Goal: Information Seeking & Learning: Learn about a topic

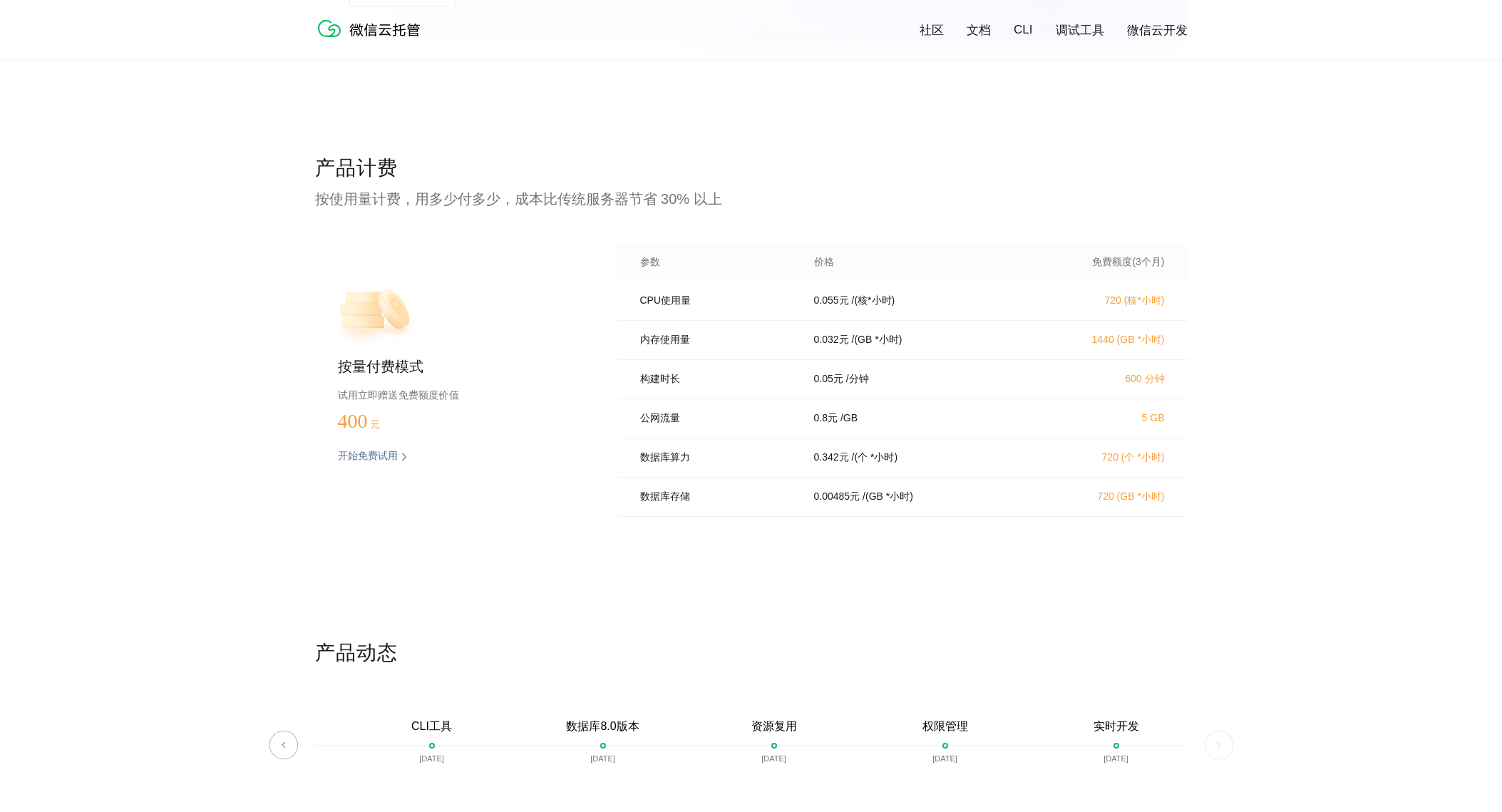
click at [1273, 351] on div "产品计费 按使用量计费，用多少付多少，成本比传统服务器节省 30% 以上 按量付费模式 试用立即赠送免费额度价值 400 元 开始免费试用 预估费用 参数 价…" at bounding box center [751, 397] width 1502 height 485
click at [843, 346] on p "0.032 元" at bounding box center [832, 340] width 35 height 13
click at [848, 346] on p "0.032 元" at bounding box center [832, 340] width 35 height 13
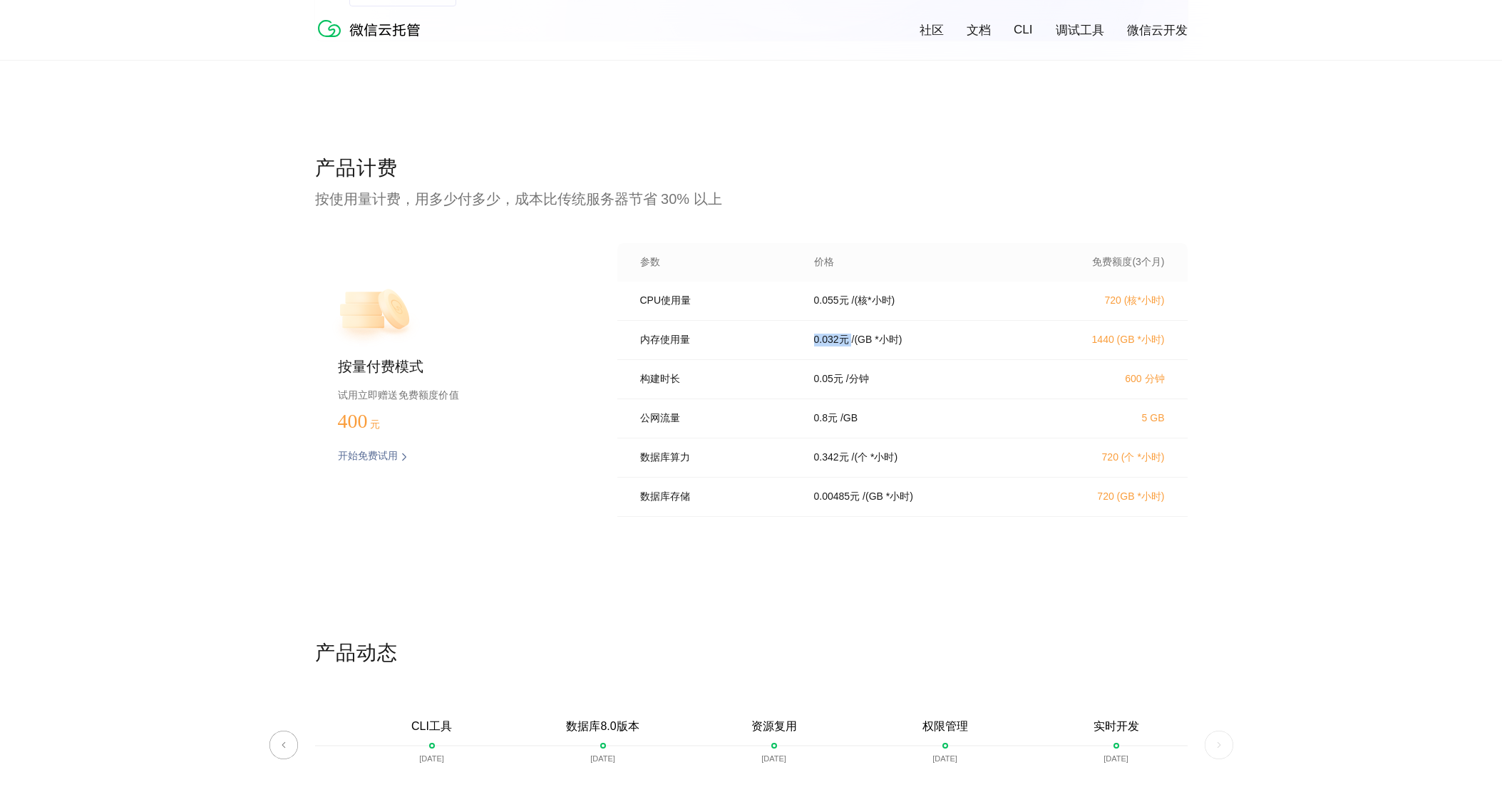
click at [848, 346] on p "0.032 元" at bounding box center [832, 340] width 35 height 13
click at [903, 346] on p "/ (GB *小时)" at bounding box center [877, 340] width 51 height 13
click at [961, 346] on div "0.032 元 / (GB *小时)" at bounding box center [917, 340] width 240 height 13
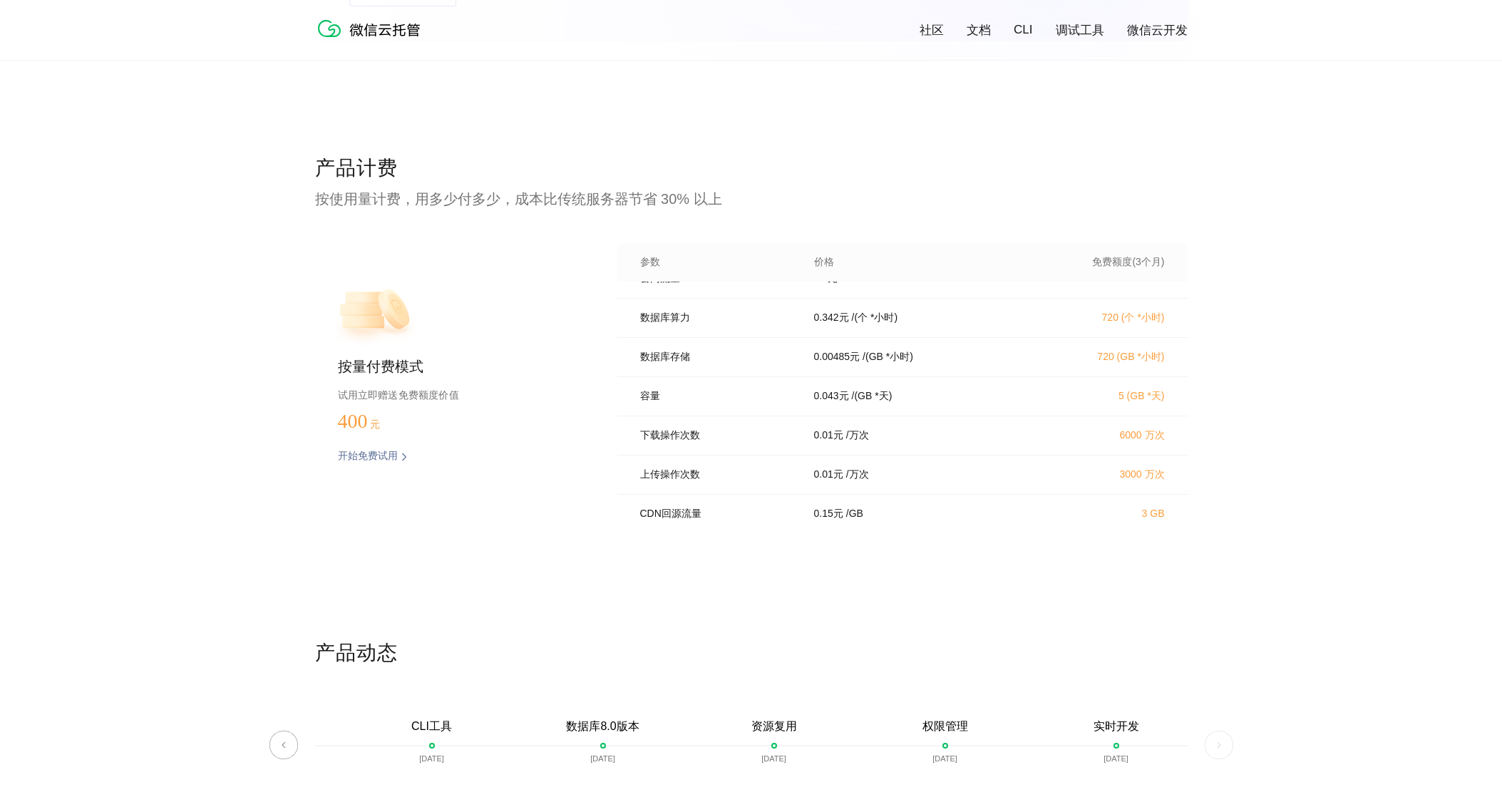
scroll to position [130, 0]
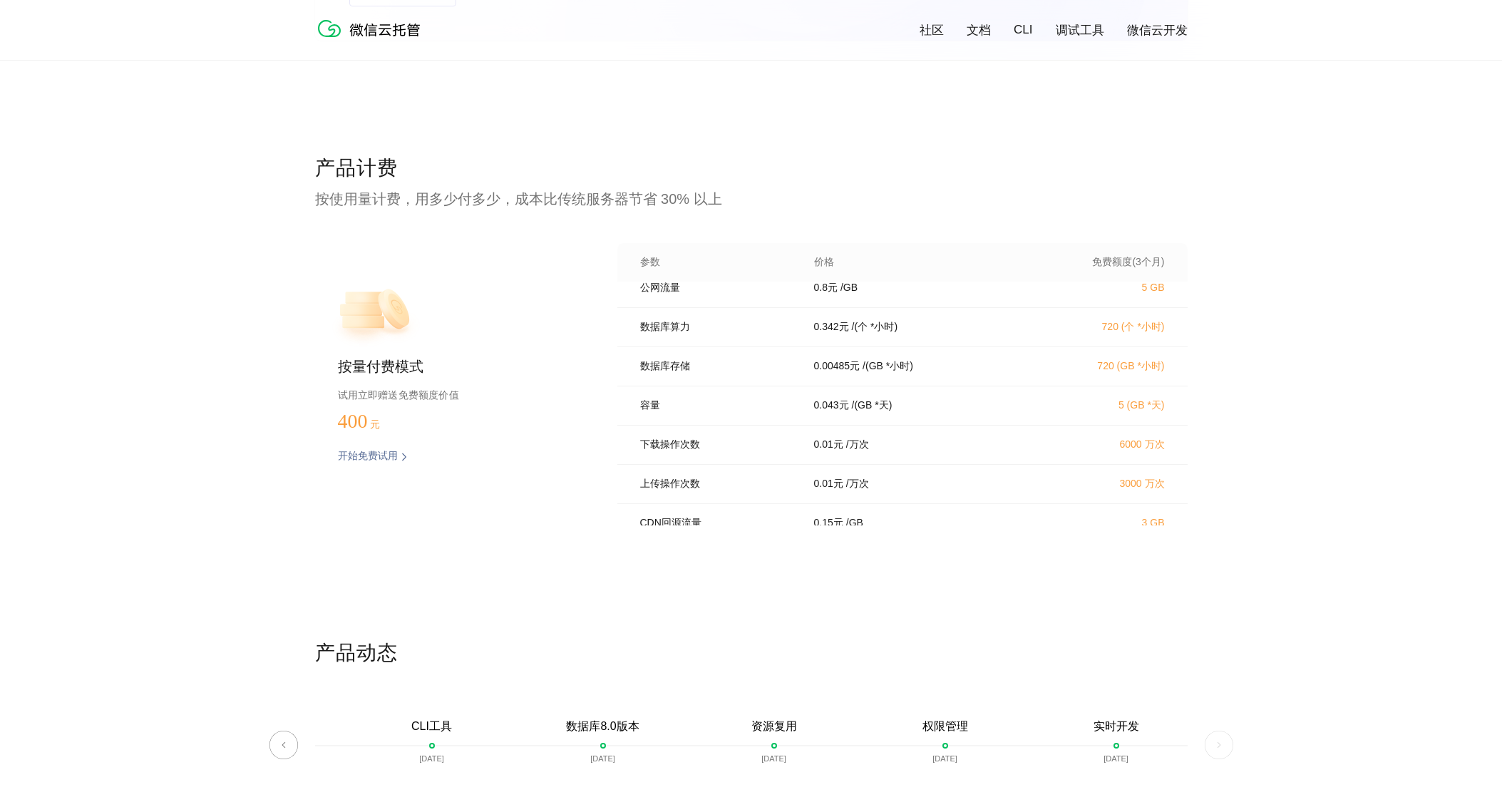
click at [847, 373] on p "0.00485 元" at bounding box center [838, 367] width 46 height 13
click at [962, 386] on div "数据库存储 0.00485 元 / (GB *小时) 720 (GB *小时)" at bounding box center [902, 367] width 570 height 39
click at [838, 373] on p "0.00485 元" at bounding box center [838, 367] width 46 height 13
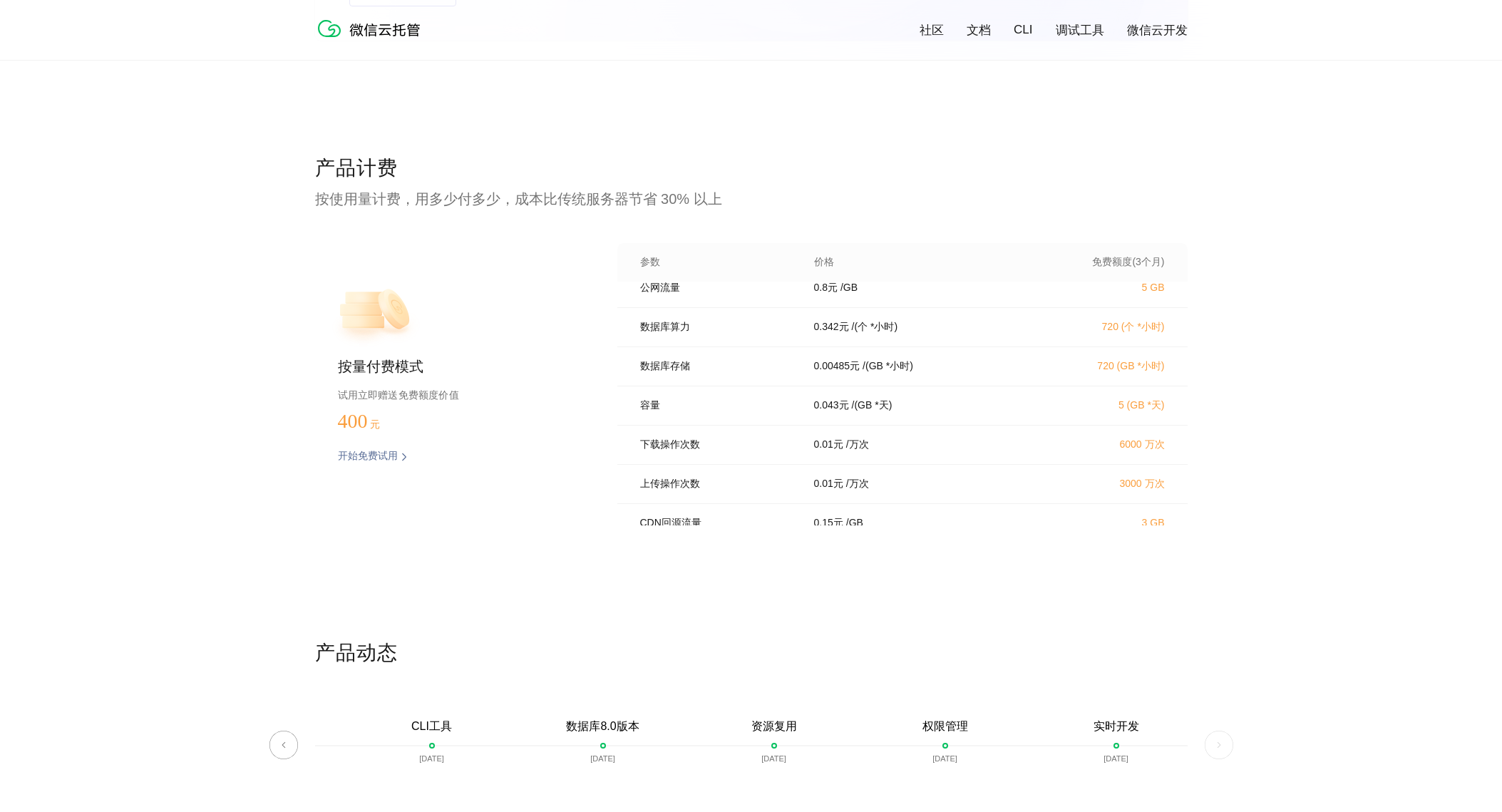
click at [951, 386] on div "数据库存储 0.00485 元 / (GB *小时) 720 (GB *小时)" at bounding box center [902, 367] width 570 height 39
click at [959, 386] on div "数据库存储 0.00485 元 / (GB *小时) 720 (GB *小时)" at bounding box center [902, 367] width 570 height 39
click at [845, 373] on p "0.00485 元" at bounding box center [838, 367] width 46 height 13
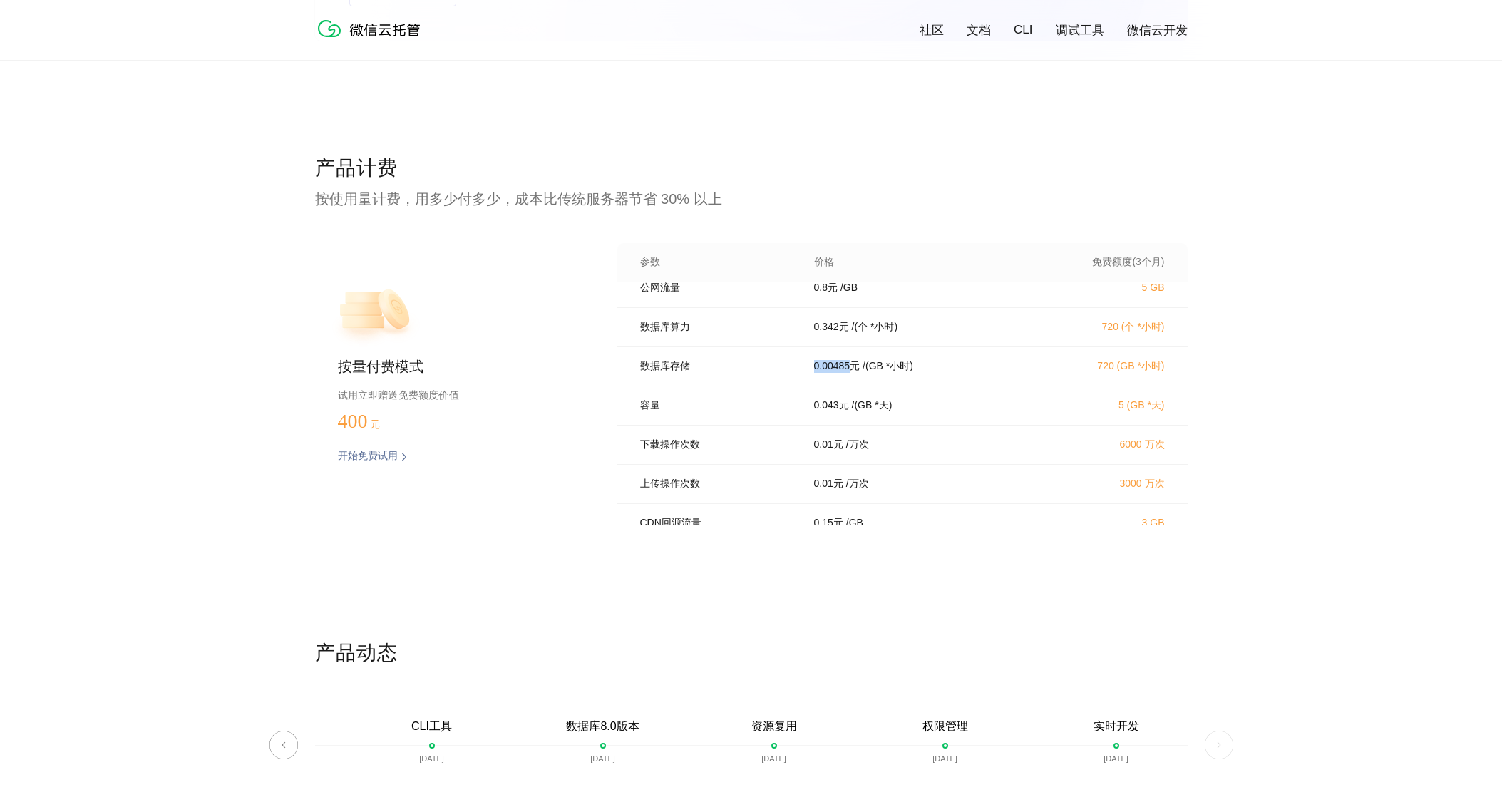
copy p "0.00485"
click at [959, 410] on div "0.043 元 / (GB *天)" at bounding box center [917, 406] width 240 height 13
click at [1304, 495] on div "产品计费 按使用量计费，用多少付多少，成本比传统服务器节省 30% 以上 按量付费模式 试用立即赠送免费额度价值 400 元 开始免费试用 预估费用 参数 价…" at bounding box center [751, 397] width 1502 height 485
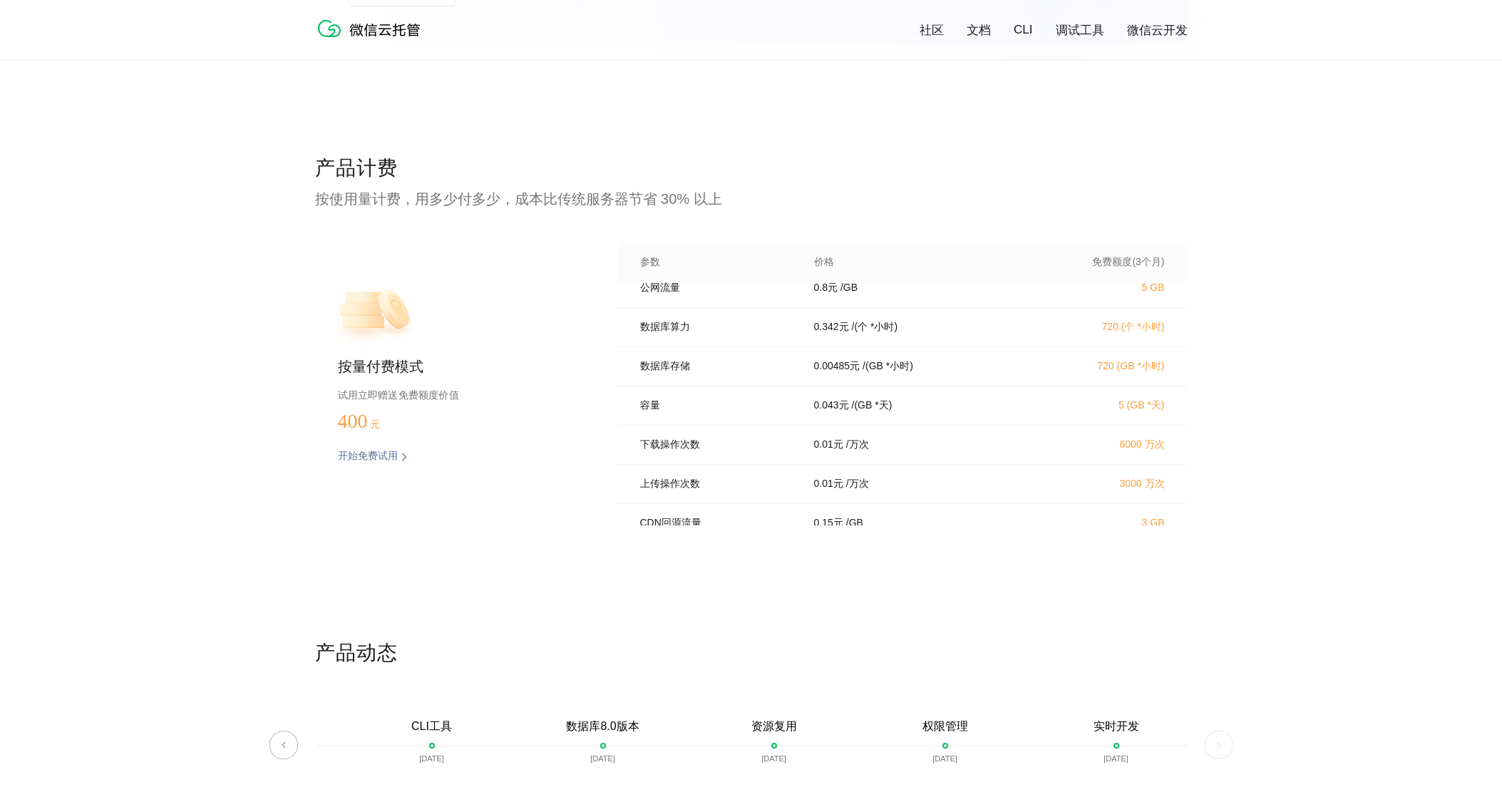
click at [794, 595] on div "产品计费 按使用量计费，用多少付多少，成本比传统服务器节省 30% 以上 按量付费模式 试用立即赠送免费额度价值 400 元 开始免费试用 预估费用 参数 价…" at bounding box center [751, 397] width 872 height 485
click at [894, 594] on div "产品计费 按使用量计费，用多少付多少，成本比传统服务器节省 30% 以上 按量付费模式 试用立即赠送免费额度价值 400 元 开始免费试用 预估费用 参数 价…" at bounding box center [751, 397] width 872 height 485
click at [1059, 606] on div "产品计费 按使用量计费，用多少付多少，成本比传统服务器节省 30% 以上 按量付费模式 试用立即赠送免费额度价值 400 元 开始免费试用 预估费用 参数 价…" at bounding box center [751, 397] width 872 height 485
click at [1034, 590] on div "产品计费 按使用量计费，用多少付多少，成本比传统服务器节省 30% 以上 按量付费模式 试用立即赠送免费额度价值 400 元 开始免费试用 预估费用 参数 价…" at bounding box center [751, 397] width 872 height 485
click at [1025, 581] on div "产品计费 按使用量计费，用多少付多少，成本比传统服务器节省 30% 以上 按量付费模式 试用立即赠送免费额度价值 400 元 开始免费试用 预估费用 参数 价…" at bounding box center [751, 397] width 872 height 485
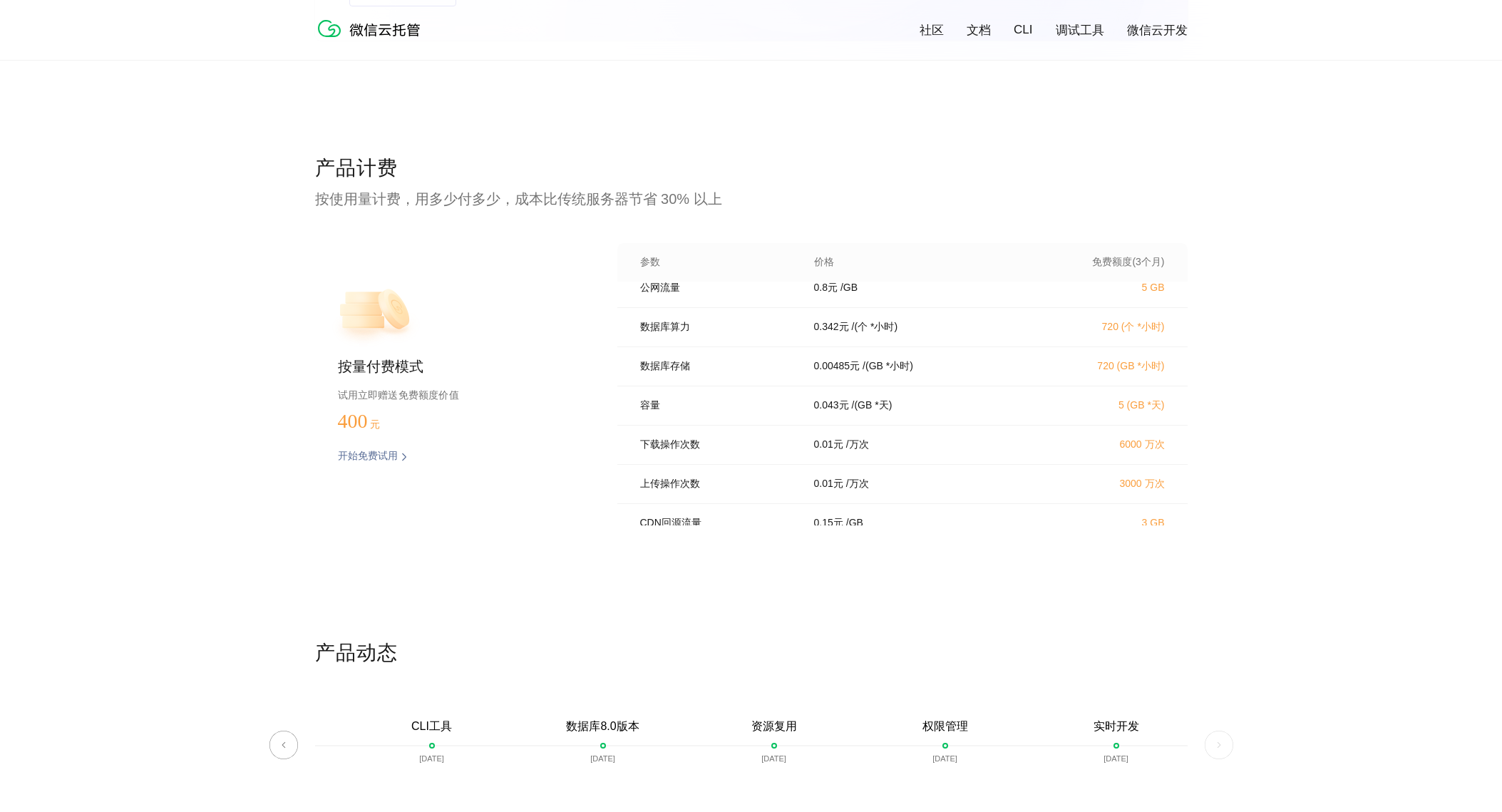
click at [1022, 580] on div "产品计费 按使用量计费，用多少付多少，成本比传统服务器节省 30% 以上 按量付费模式 试用立即赠送免费额度价值 400 元 开始免费试用 预估费用 参数 价…" at bounding box center [751, 397] width 872 height 485
click at [974, 575] on div "产品计费 按使用量计费，用多少付多少，成本比传统服务器节省 30% 以上 按量付费模式 试用立即赠送免费额度价值 400 元 开始免费试用 预估费用 参数 价…" at bounding box center [751, 397] width 872 height 485
click at [941, 465] on div "下载操作次数 0.01 元 / 万次 6000 万次" at bounding box center [902, 445] width 570 height 39
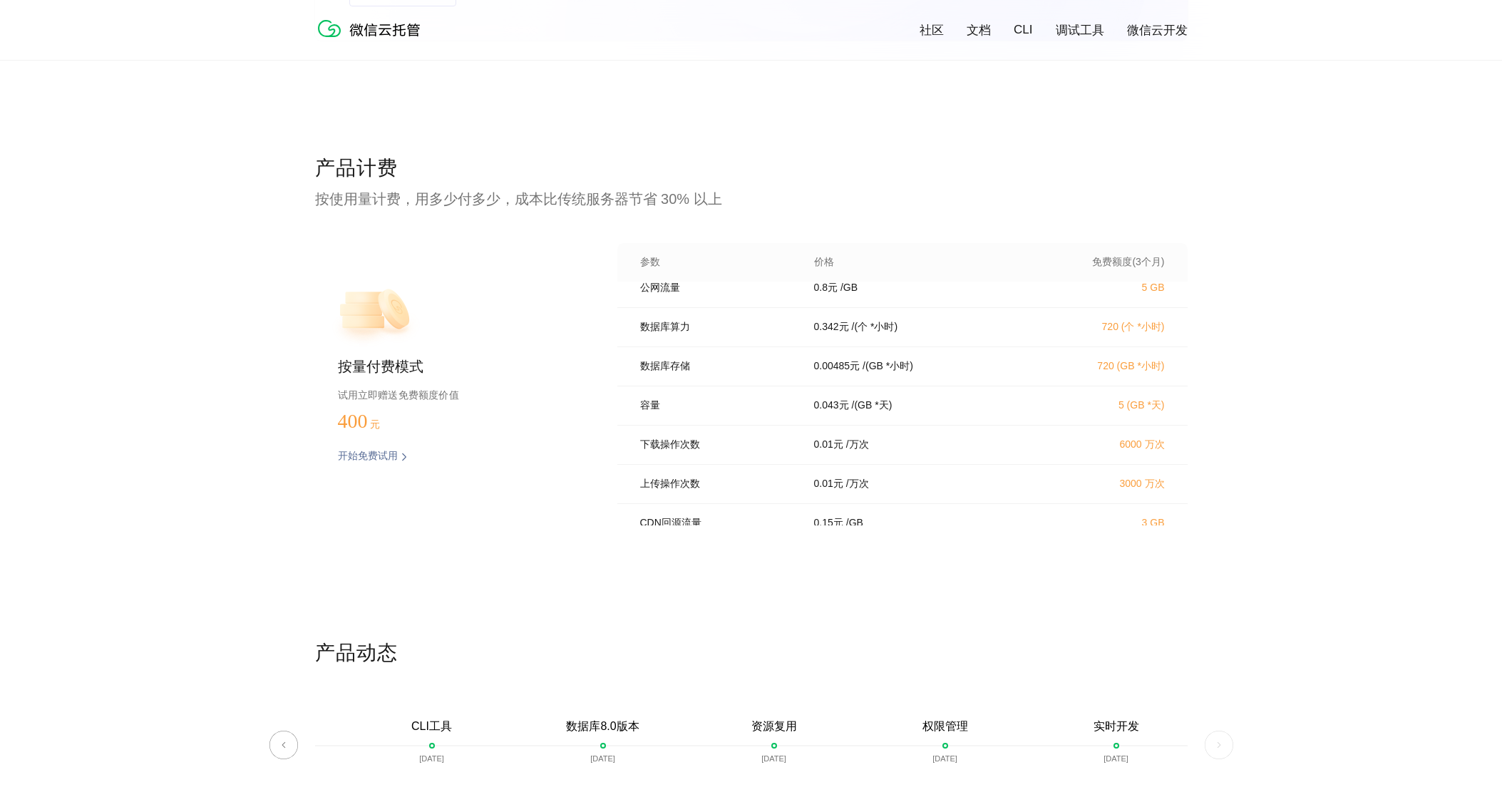
click at [824, 451] on p "0.01 元" at bounding box center [829, 445] width 29 height 13
click at [814, 333] on p "0.342 元" at bounding box center [832, 327] width 35 height 13
click at [811, 333] on div "0.342 元 / (个 *小时)" at bounding box center [917, 327] width 240 height 13
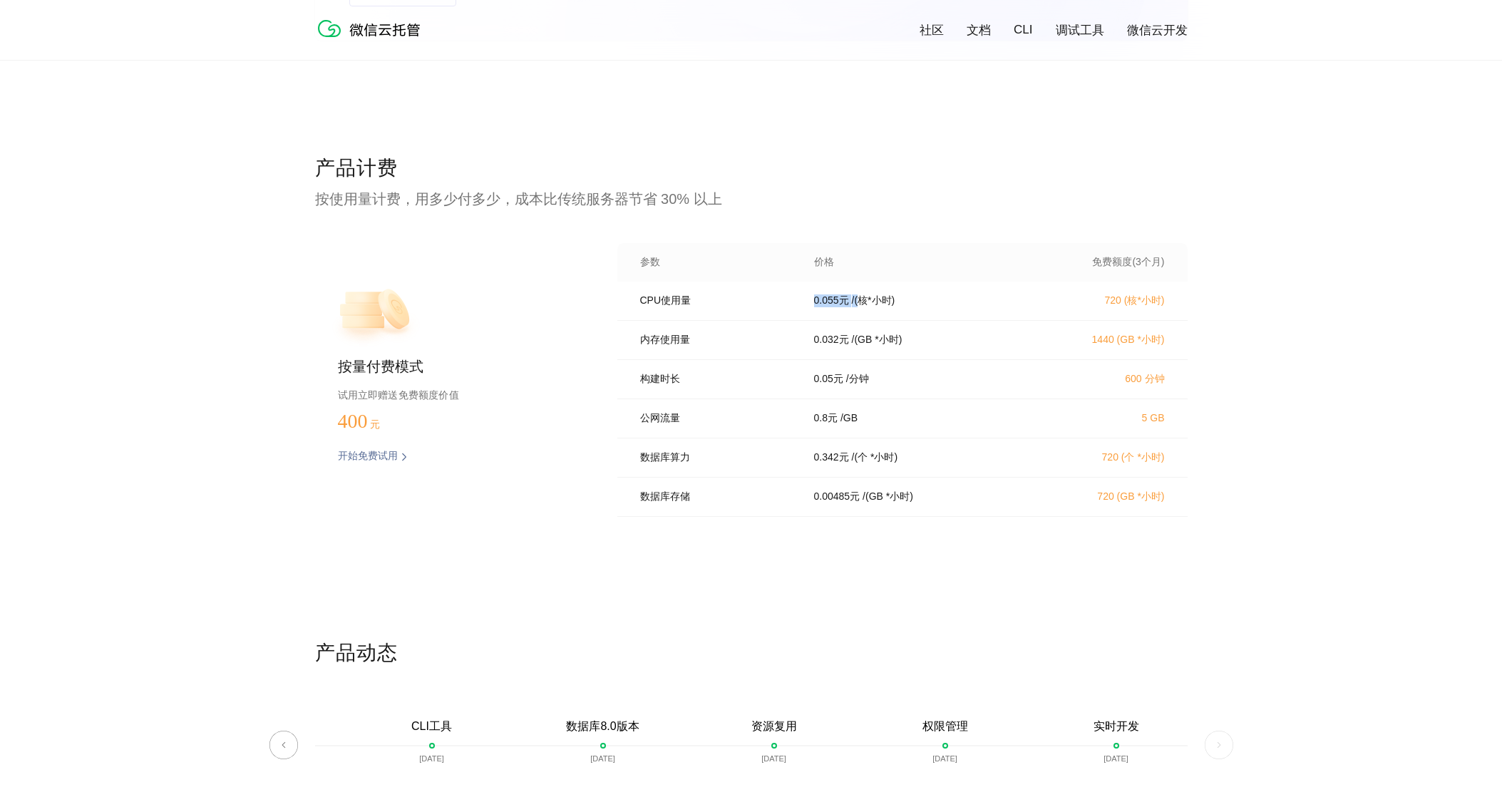
drag, startPoint x: 816, startPoint y: 304, endPoint x: 868, endPoint y: 305, distance: 52.0
click at [868, 305] on div "0.055 元 / (核*小时)" at bounding box center [917, 301] width 240 height 13
click at [868, 305] on p "/ (核*小时)" at bounding box center [874, 301] width 43 height 13
click at [675, 556] on div "产品计费 按使用量计费，用多少付多少，成本比传统服务器节省 30% 以上 按量付费模式 试用立即赠送免费额度价值 400 元 开始免费试用 预估费用 参数 价…" at bounding box center [751, 397] width 872 height 485
click at [955, 385] on div "0.05 元 / 分钟" at bounding box center [917, 380] width 240 height 13
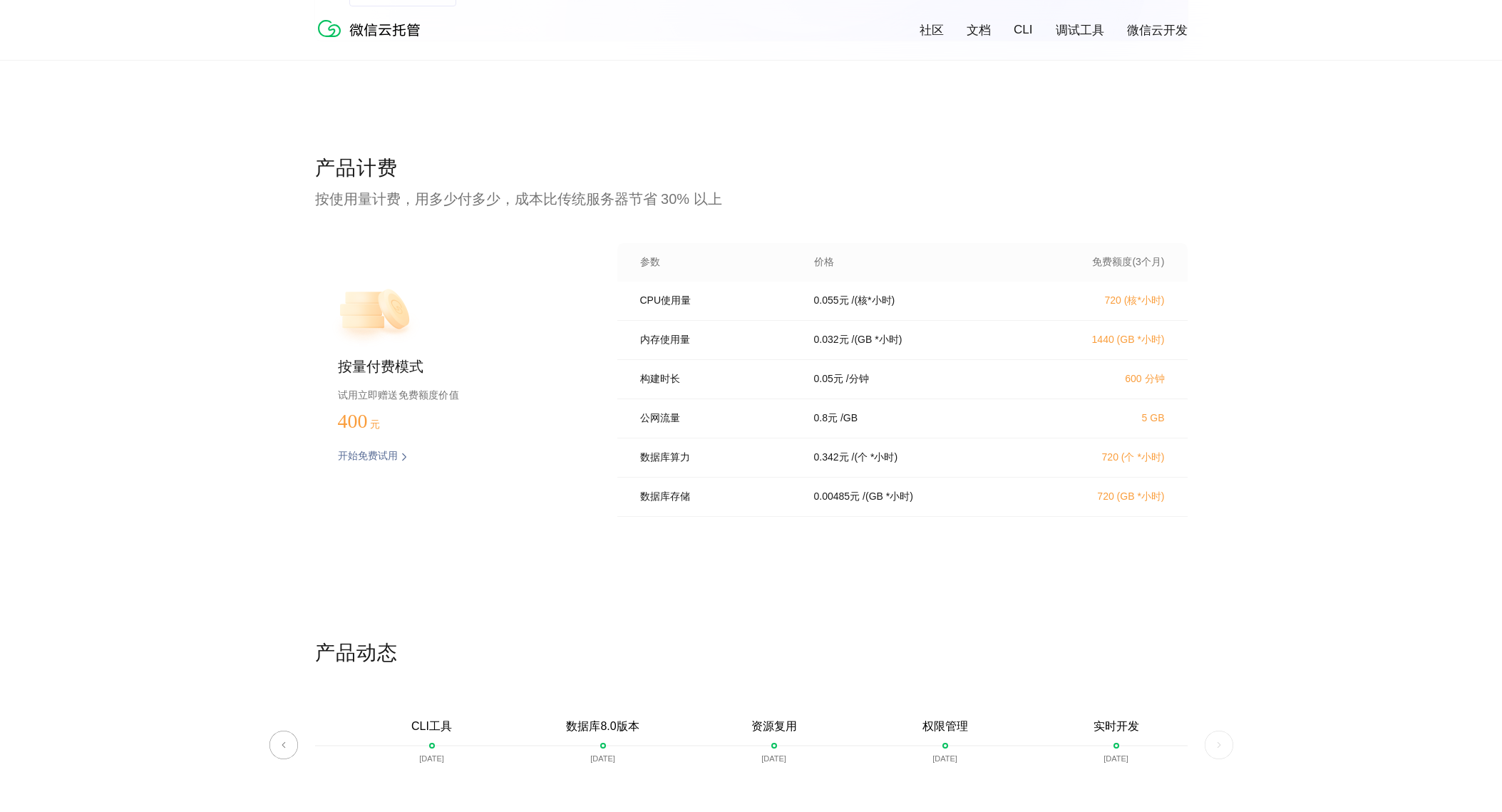
click at [825, 464] on p "0.342 元" at bounding box center [832, 458] width 35 height 13
click at [908, 477] on div "数据库算力 0.342 元 / (个 *小时) 720 (个 *小时)" at bounding box center [902, 458] width 570 height 39
click at [826, 464] on p "0.342 元" at bounding box center [832, 458] width 35 height 13
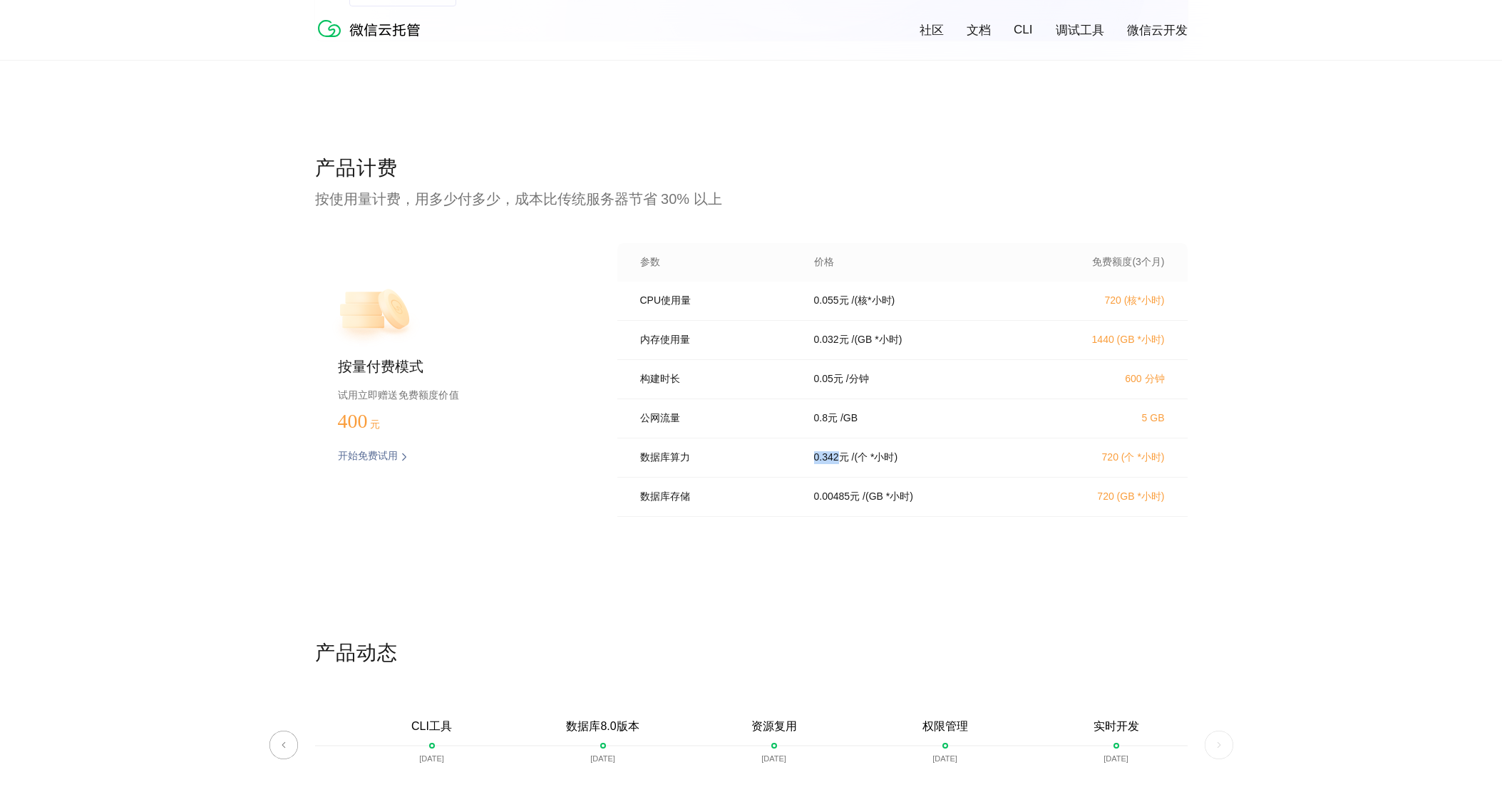
click at [826, 464] on p "0.342 元" at bounding box center [832, 458] width 35 height 13
click at [938, 464] on div "0.342 元 / (个 *小时)" at bounding box center [917, 458] width 240 height 13
click at [827, 464] on p "0.342 元" at bounding box center [832, 458] width 35 height 13
click at [931, 464] on div "0.342 元 / (个 *小时)" at bounding box center [917, 458] width 240 height 13
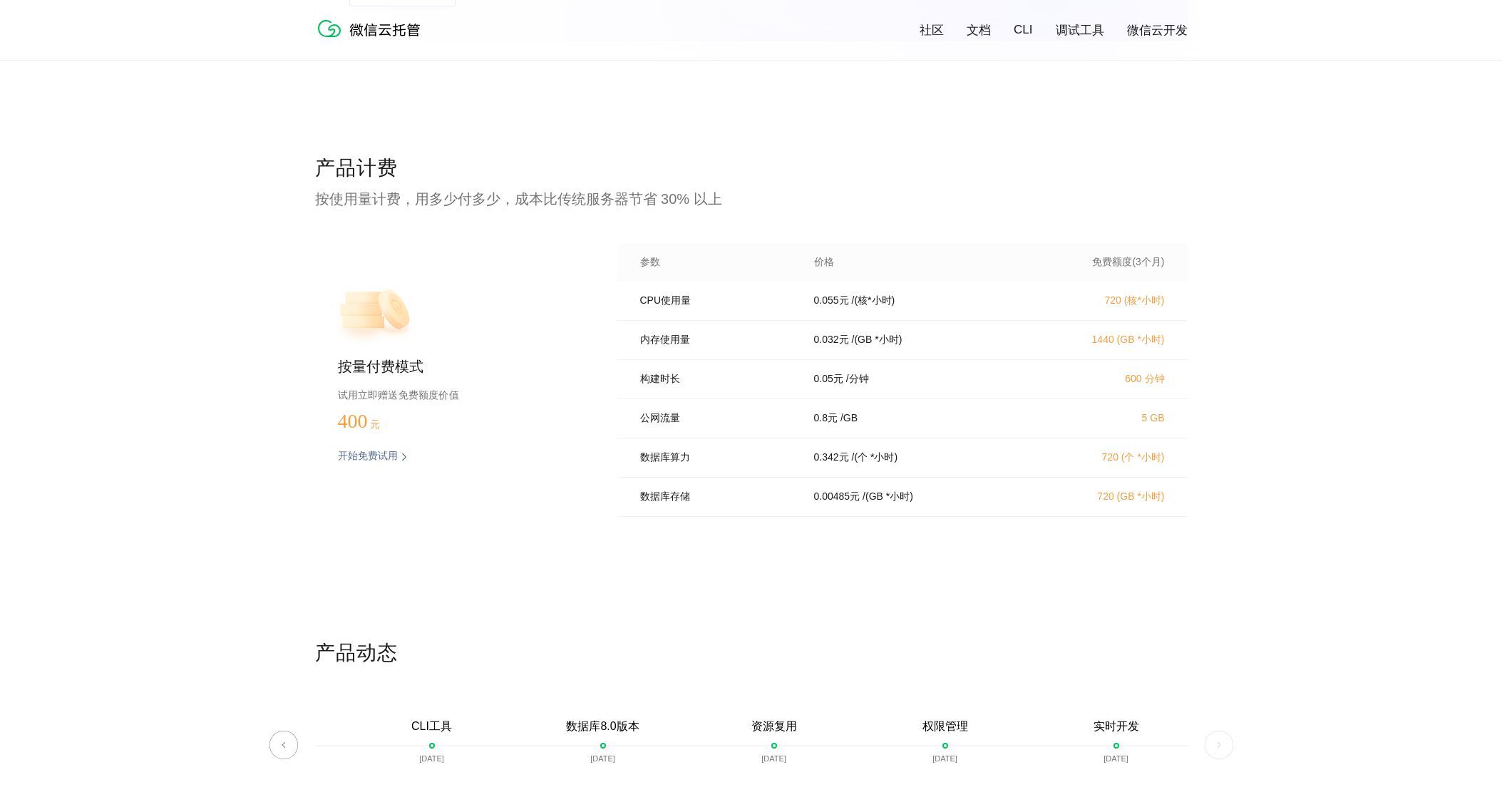
drag, startPoint x: 928, startPoint y: 466, endPoint x: 818, endPoint y: 472, distance: 110.2
click at [927, 464] on div "0.342 元 / (个 *小时)" at bounding box center [917, 458] width 240 height 13
click at [832, 464] on p "0.342 元" at bounding box center [832, 458] width 35 height 13
click at [918, 464] on div "0.342 元 / (个 *小时)" at bounding box center [917, 458] width 240 height 13
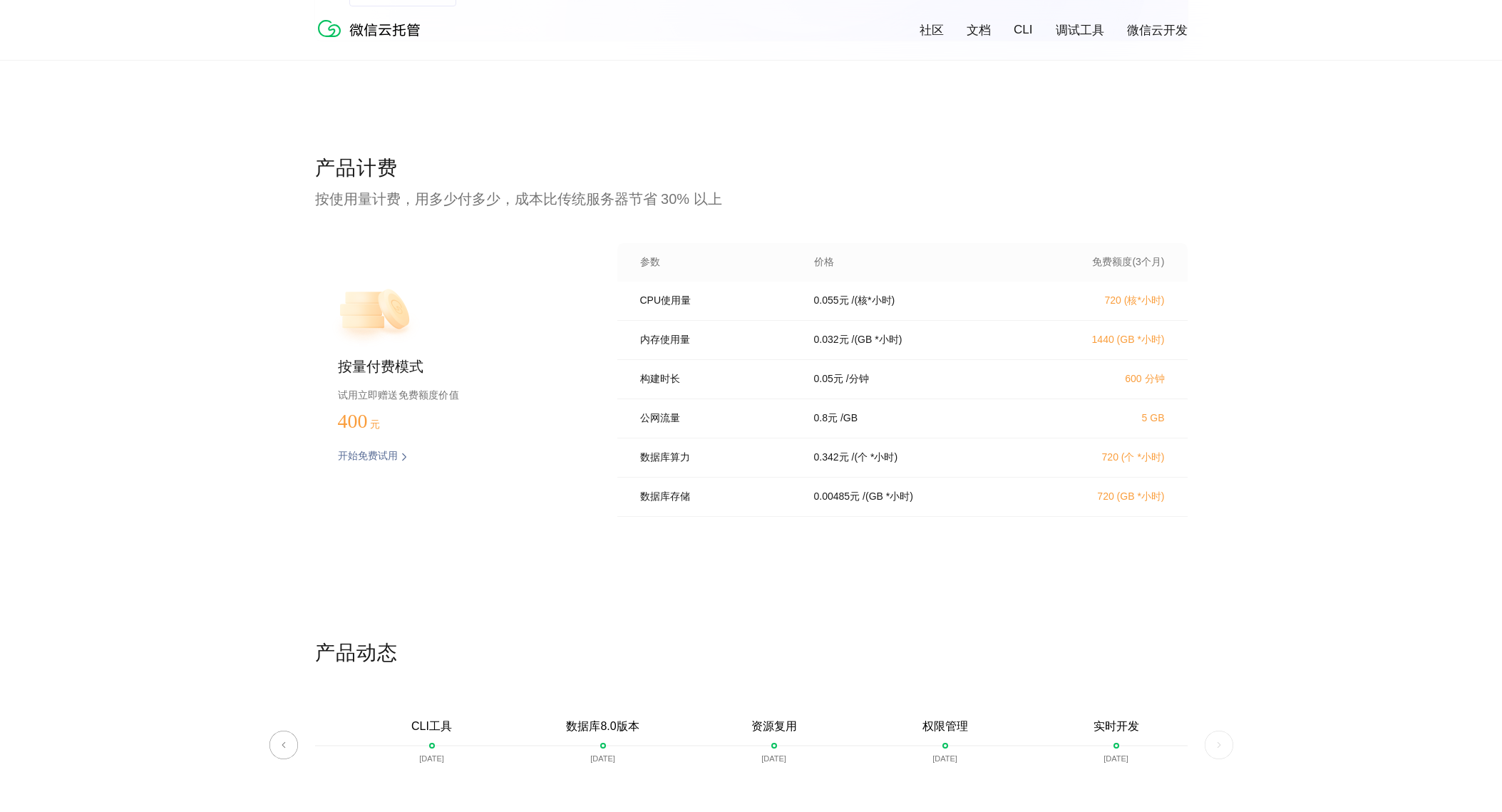
click at [925, 464] on div "0.342 元 / (个 *小时)" at bounding box center [917, 458] width 240 height 13
click at [910, 422] on div "0.8 元 / [GEOGRAPHIC_DATA]" at bounding box center [917, 419] width 240 height 13
click at [815, 306] on p "0.055 元" at bounding box center [832, 301] width 35 height 13
click at [832, 346] on p "0.032 元" at bounding box center [832, 340] width 35 height 13
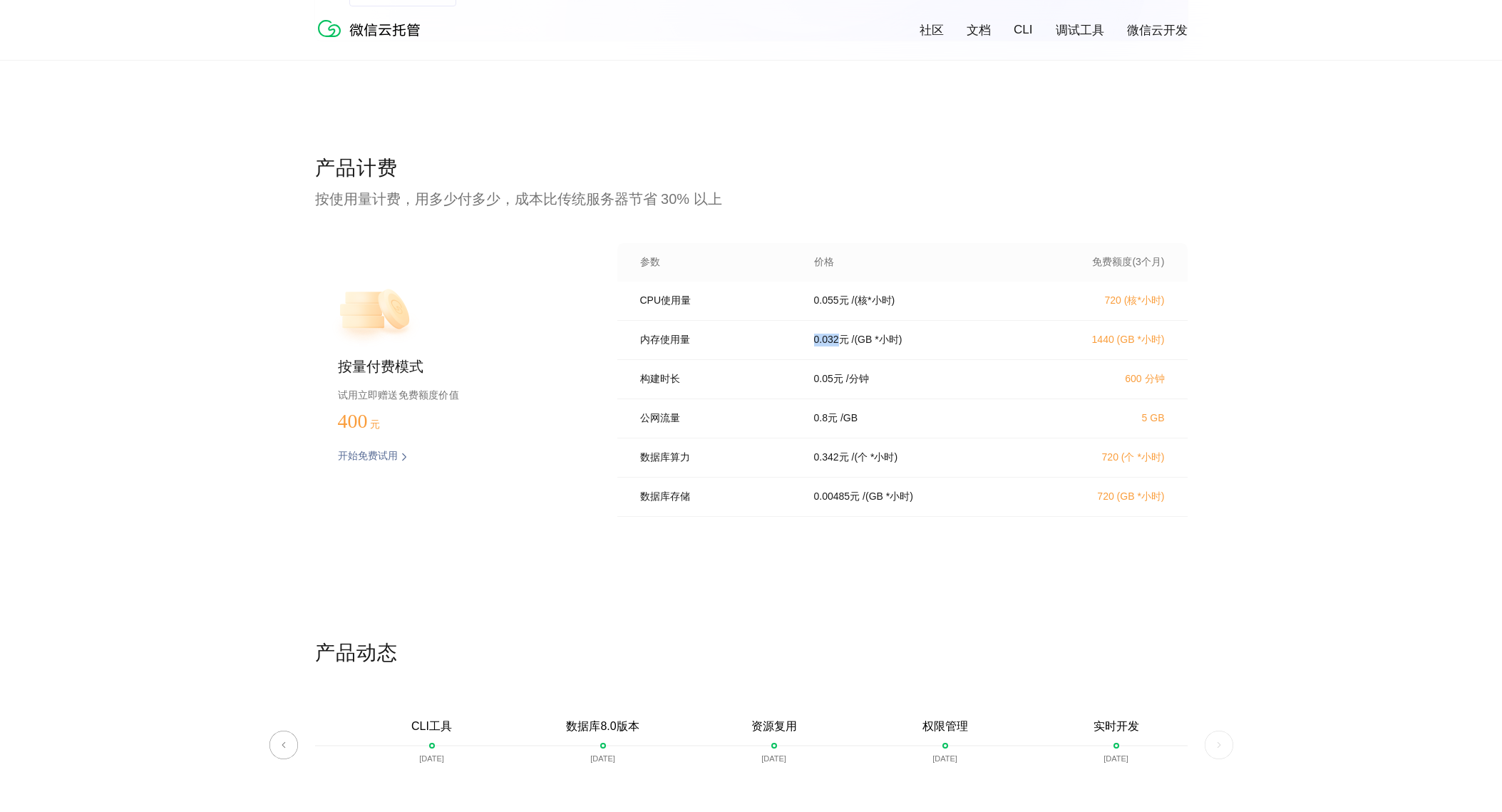
click at [832, 346] on p "0.032 元" at bounding box center [832, 340] width 35 height 13
click at [1010, 341] on div "0.032 元 / (GB *小时)" at bounding box center [917, 340] width 240 height 13
click at [1277, 468] on div "产品计费 按使用量计费，用多少付多少，成本比传统服务器节省 30% 以上 按量付费模式 试用立即赠送免费额度价值 400 元 开始免费试用 预估费用 参数 价…" at bounding box center [751, 397] width 1502 height 485
click at [1256, 503] on div "产品计费 按使用量计费，用多少付多少，成本比传统服务器节省 30% 以上 按量付费模式 试用立即赠送免费额度价值 400 元 开始免费试用 预估费用 参数 价…" at bounding box center [751, 397] width 1502 height 485
click at [1338, 493] on div "产品计费 按使用量计费，用多少付多少，成本比传统服务器节省 30% 以上 按量付费模式 试用立即赠送免费额度价值 400 元 开始免费试用 预估费用 参数 价…" at bounding box center [751, 397] width 1502 height 485
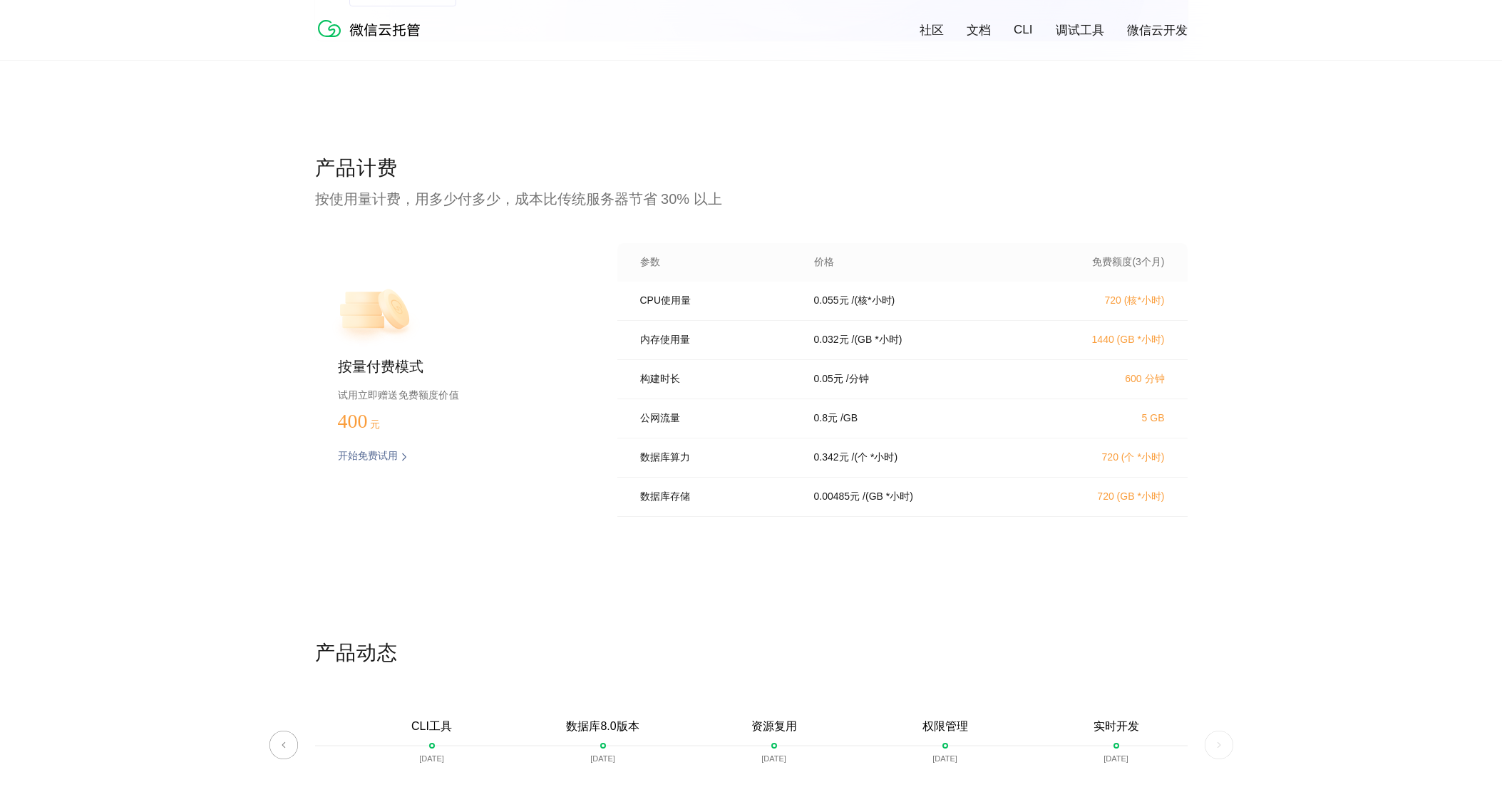
click at [1329, 490] on div "产品计费 按使用量计费，用多少付多少，成本比传统服务器节省 30% 以上 按量付费模式 试用立即赠送免费额度价值 400 元 开始免费试用 预估费用 参数 价…" at bounding box center [751, 397] width 1502 height 485
click at [1328, 490] on div "产品计费 按使用量计费，用多少付多少，成本比传统服务器节省 30% 以上 按量付费模式 试用立即赠送免费额度价值 400 元 开始免费试用 预估费用 参数 价…" at bounding box center [751, 397] width 1502 height 485
drag, startPoint x: 1267, startPoint y: 482, endPoint x: 1259, endPoint y: 483, distance: 8.1
click at [1266, 482] on div "产品计费 按使用量计费，用多少付多少，成本比传统服务器节省 30% 以上 按量付费模式 试用立即赠送免费额度价值 400 元 开始免费试用 预估费用 参数 价…" at bounding box center [751, 397] width 1502 height 485
click at [1263, 486] on div "产品计费 按使用量计费，用多少付多少，成本比传统服务器节省 30% 以上 按量付费模式 试用立即赠送免费额度价值 400 元 开始免费试用 预估费用 参数 价…" at bounding box center [751, 397] width 1502 height 485
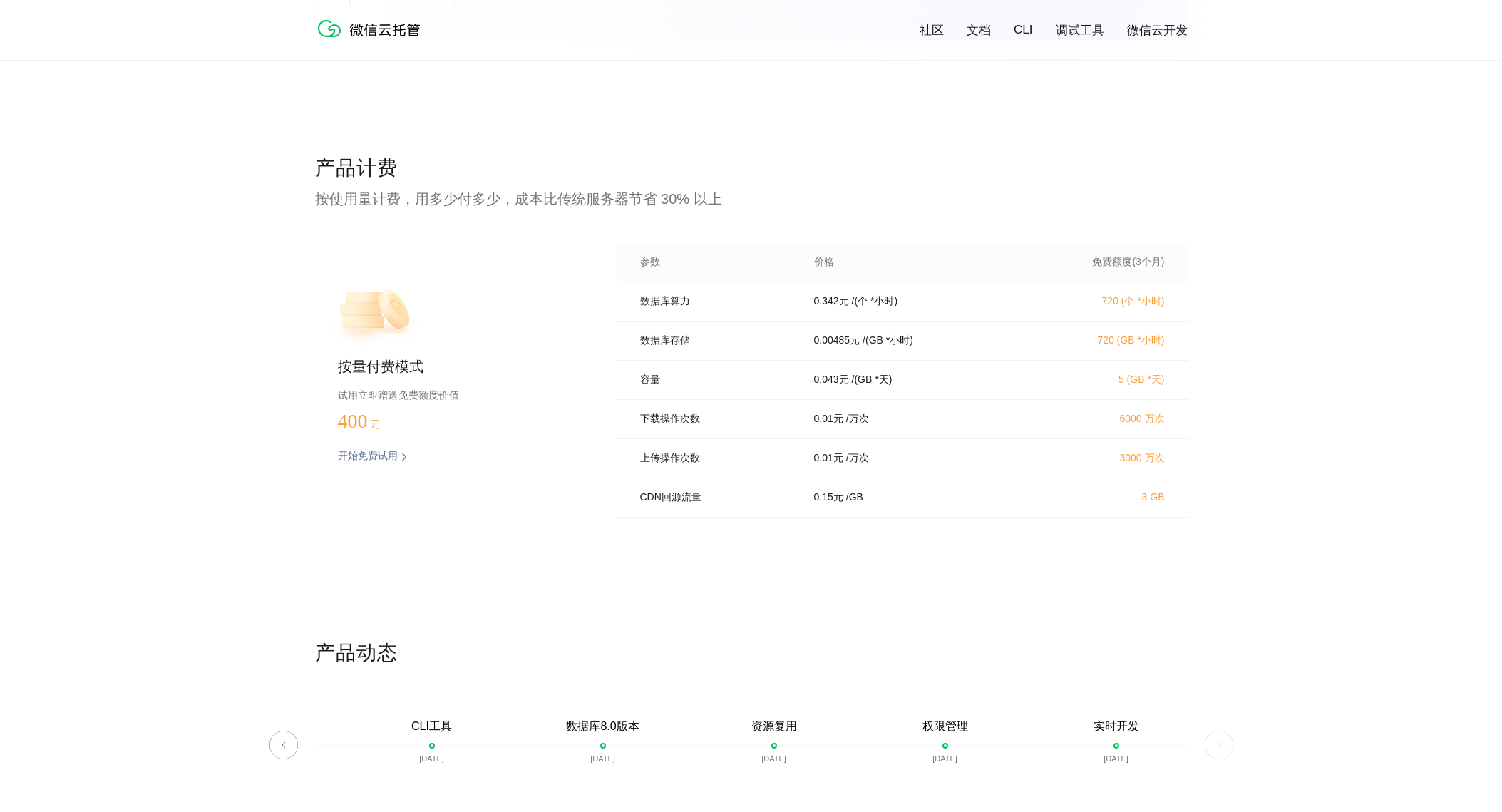
scroll to position [165, 0]
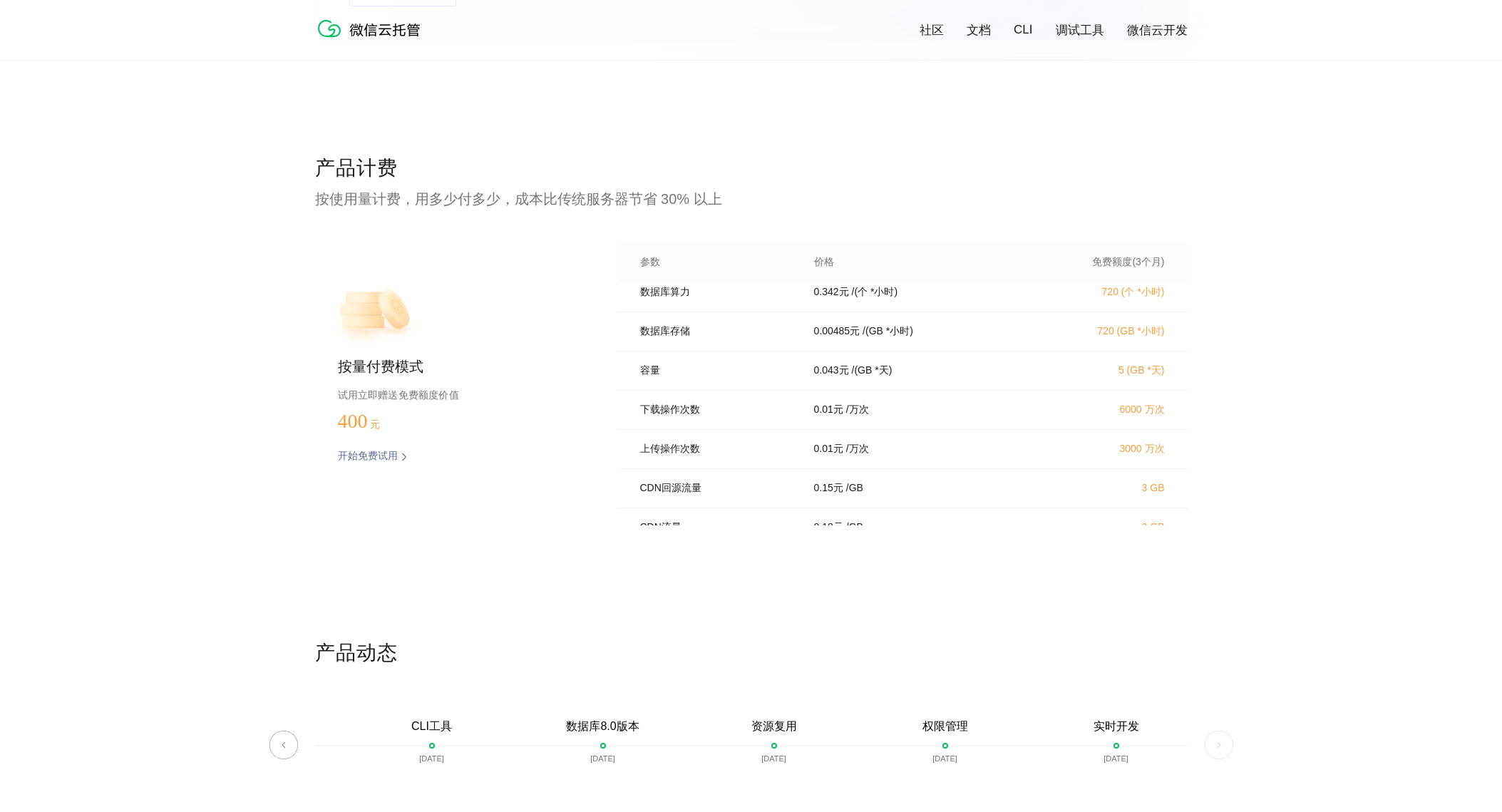
click at [941, 456] on div "0.01 元 / 万次" at bounding box center [917, 449] width 240 height 13
click at [178, 426] on div "产品计费 按使用量计费，用多少付多少，成本比传统服务器节省 30% 以上 按量付费模式 试用立即赠送免费额度价值 400 元 开始免费试用 预估费用 参数 价…" at bounding box center [751, 397] width 1502 height 485
